Goal: Navigation & Orientation: Find specific page/section

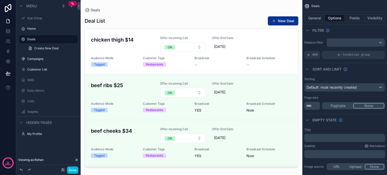
scroll to position [192, 0]
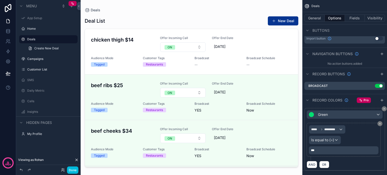
drag, startPoint x: 3, startPoint y: 6, endPoint x: 25, endPoint y: 6, distance: 22.4
click at [3, 6] on icon at bounding box center [8, 8] width 10 height 8
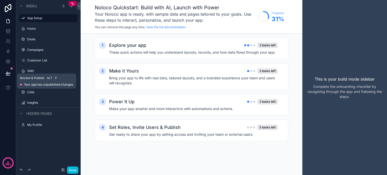
click at [9, 72] on icon at bounding box center [8, 73] width 5 height 5
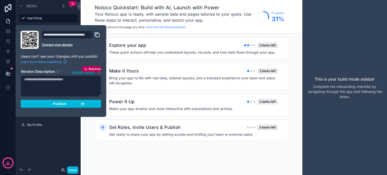
click at [53, 103] on span "Publish" at bounding box center [60, 104] width 14 height 5
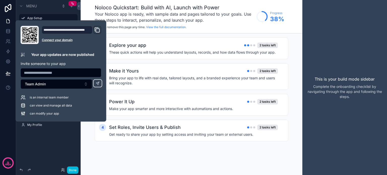
click at [57, 135] on div "Menu App Setup Home Deals Campaigns Customer List SMS Daily Metric Calls Insigh…" at bounding box center [48, 69] width 64 height 138
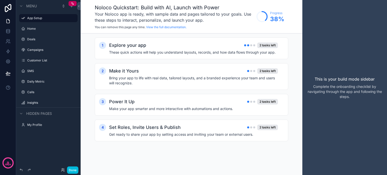
click at [42, 152] on div "Menu App Setup Home Deals Campaigns Customer List SMS Daily Metric Calls Insigh…" at bounding box center [48, 84] width 64 height 169
click at [33, 50] on label "Campaigns" at bounding box center [50, 50] width 47 height 4
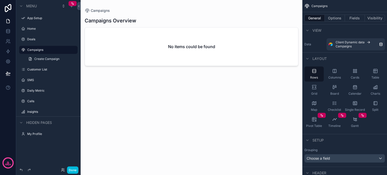
click at [31, 40] on label "Deals" at bounding box center [50, 39] width 47 height 4
